Goal: Navigation & Orientation: Find specific page/section

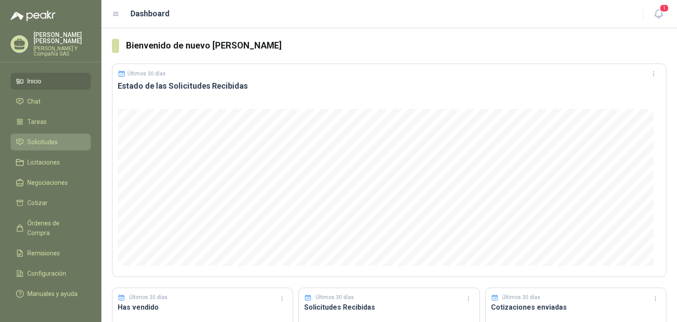
click at [53, 147] on link "Solicitudes" at bounding box center [51, 142] width 80 height 17
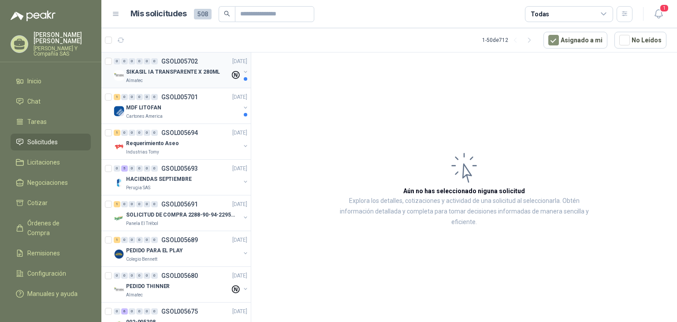
click at [135, 78] on p "Almatec" at bounding box center [134, 80] width 17 height 7
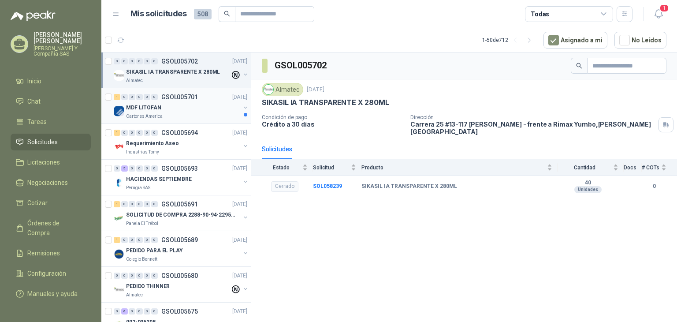
click at [173, 117] on div "Cartones America" at bounding box center [183, 116] width 114 height 7
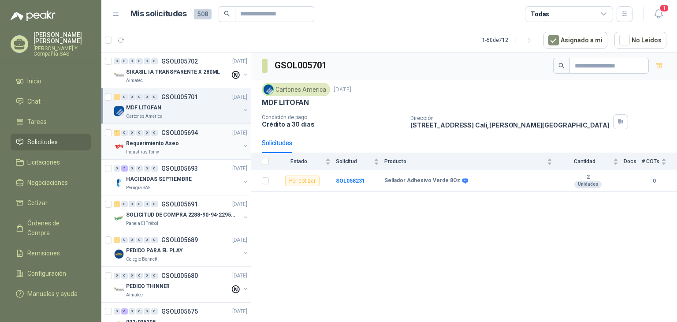
click at [175, 146] on div "Requerimiento Aseo" at bounding box center [183, 143] width 114 height 11
